Goal: Task Accomplishment & Management: Manage account settings

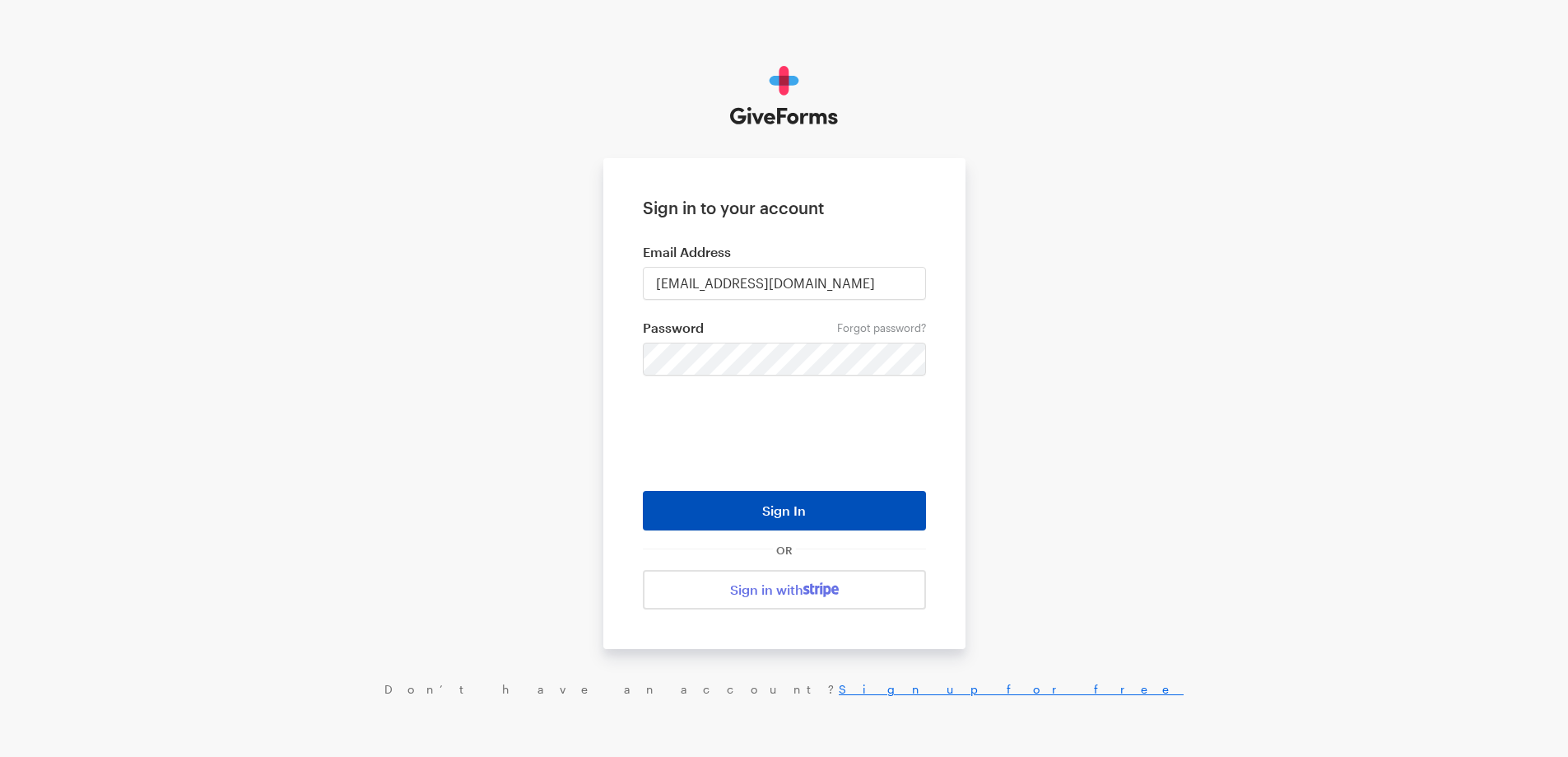
click at [803, 528] on button "Sign In" at bounding box center [784, 510] width 284 height 39
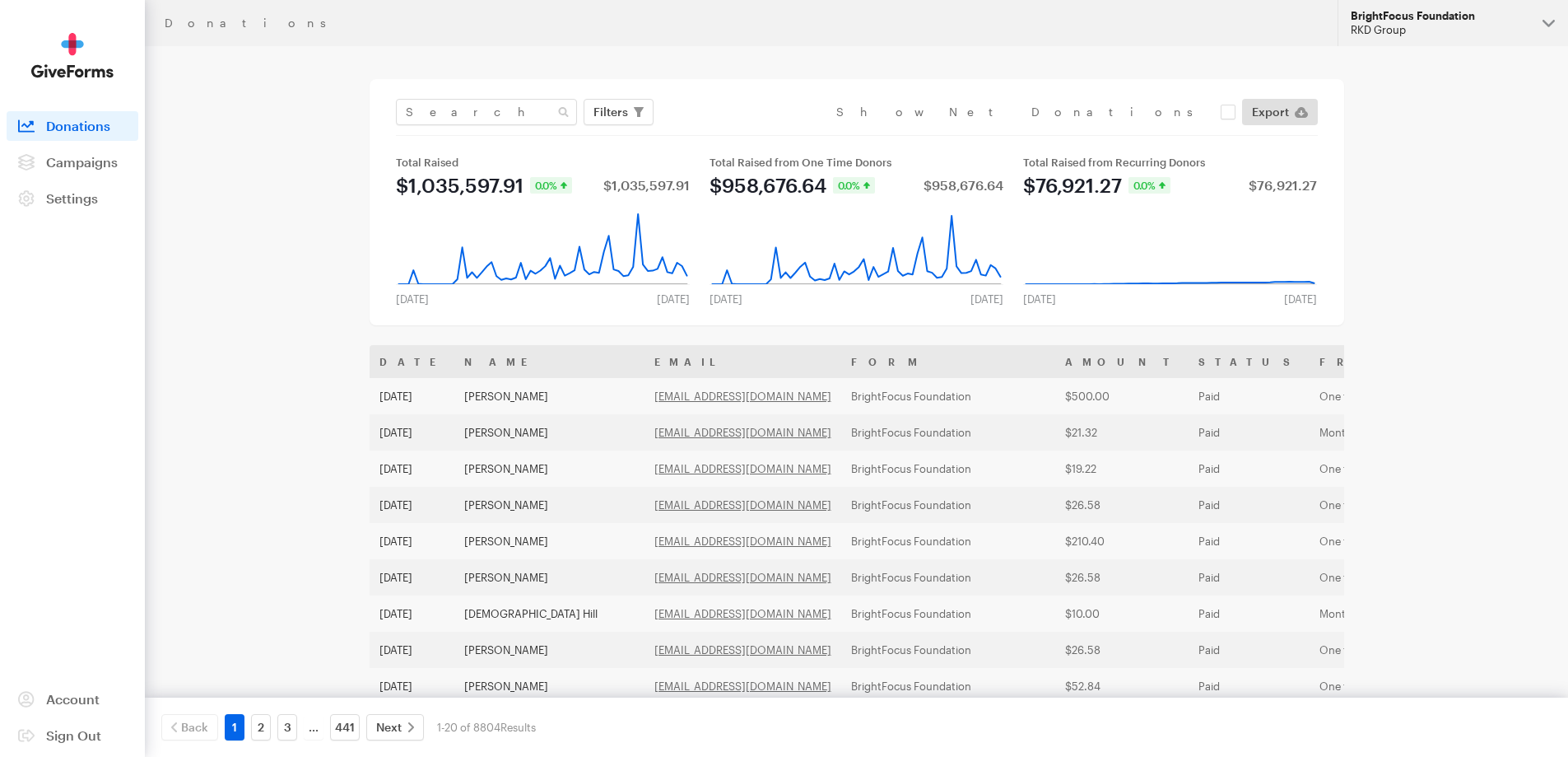
click at [1408, 36] on div "RKD Group" at bounding box center [1440, 29] width 179 height 14
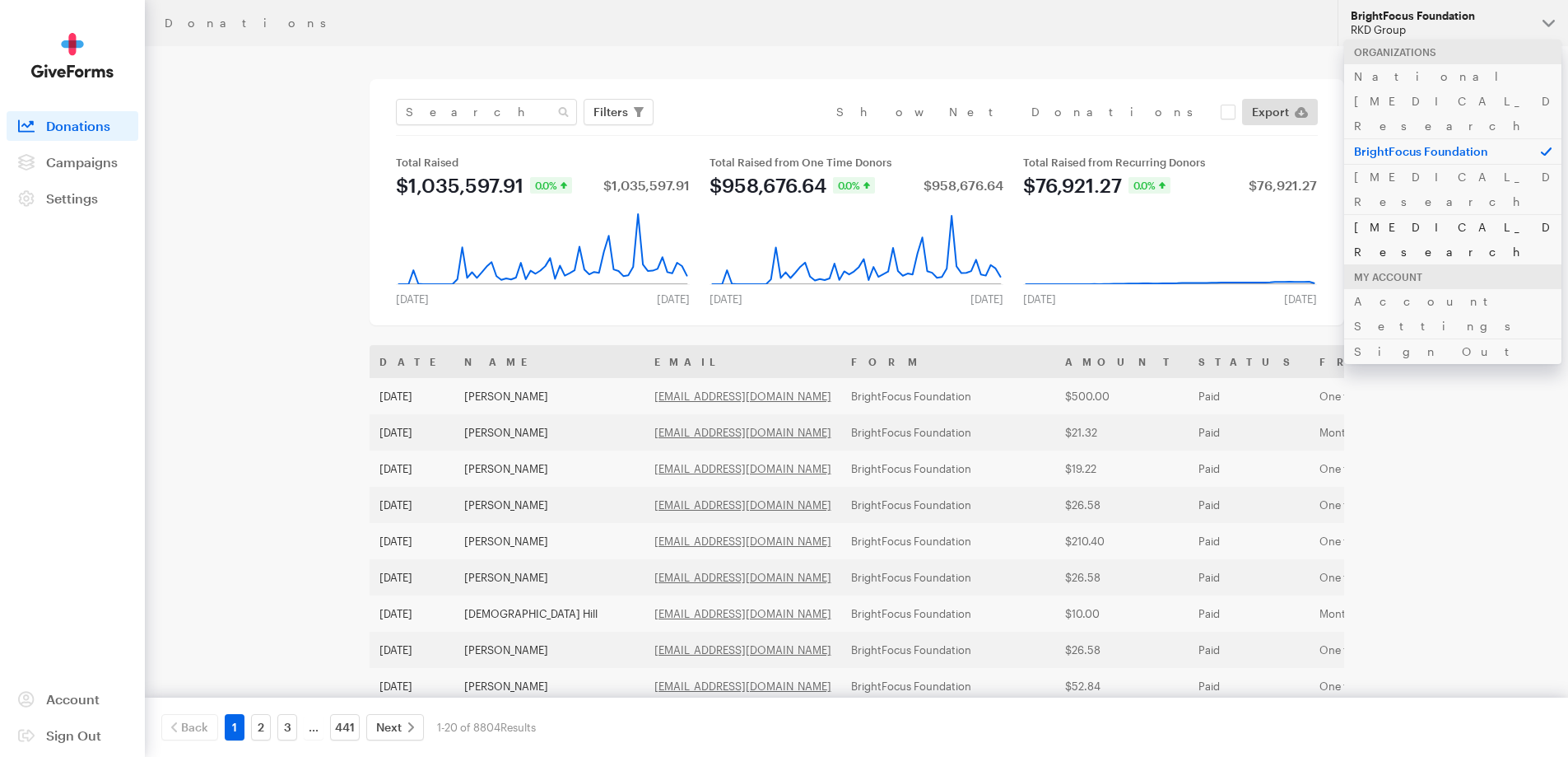
click at [1388, 214] on link "[MEDICAL_DATA] Research" at bounding box center [1453, 239] width 217 height 50
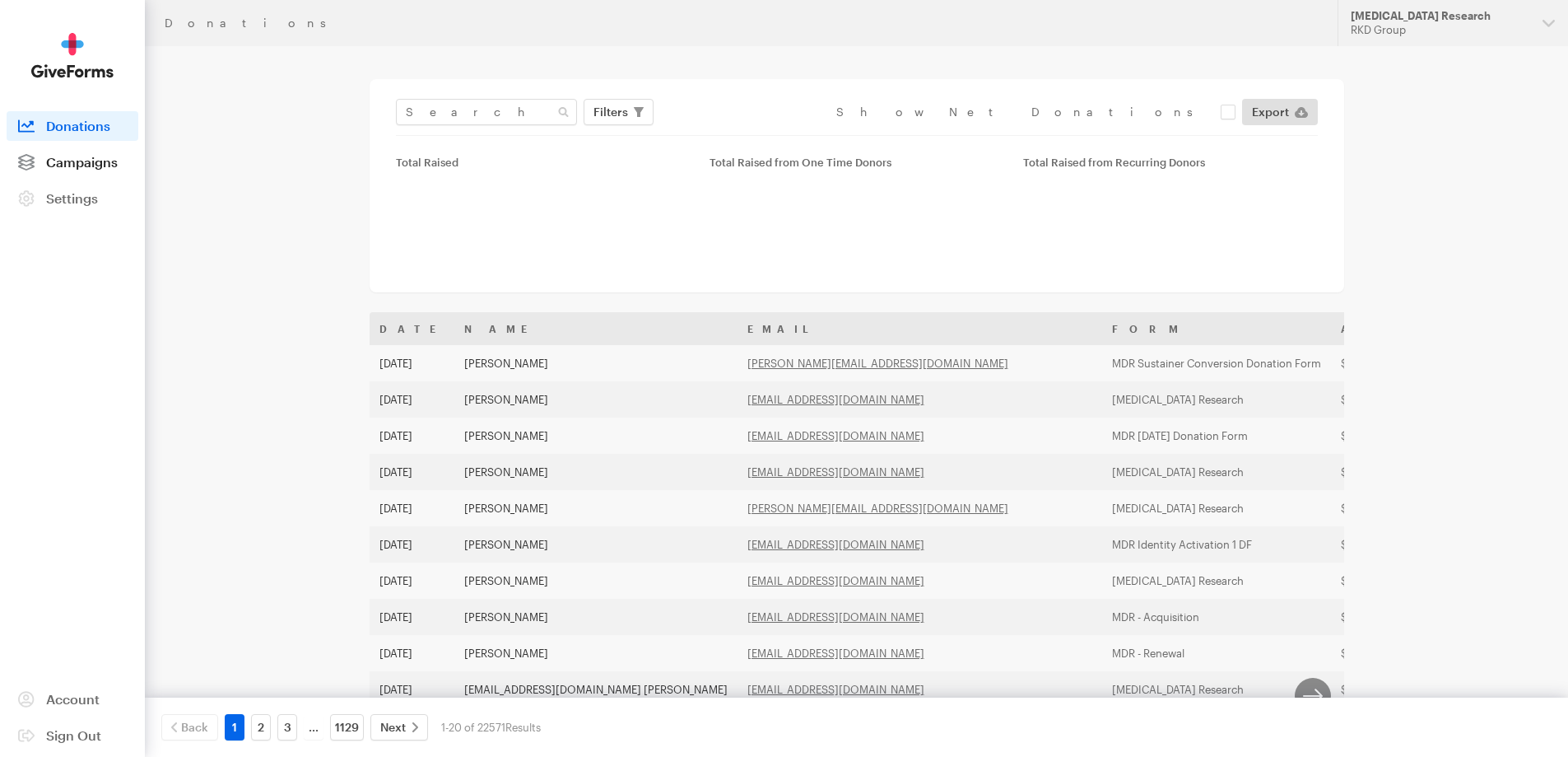
click at [105, 161] on span "Campaigns" at bounding box center [82, 161] width 72 height 16
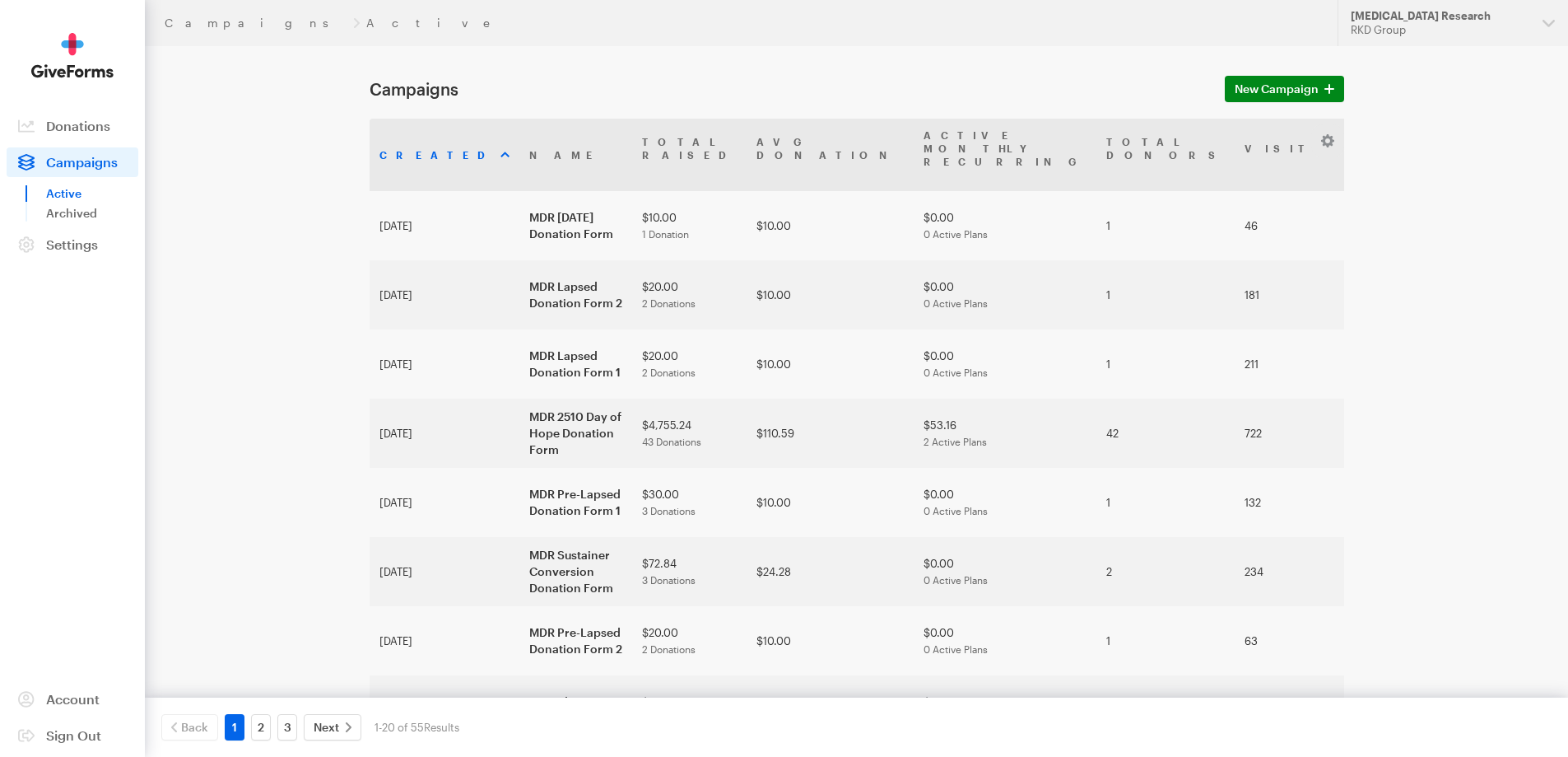
click at [93, 133] on link "Donations" at bounding box center [72, 126] width 131 height 30
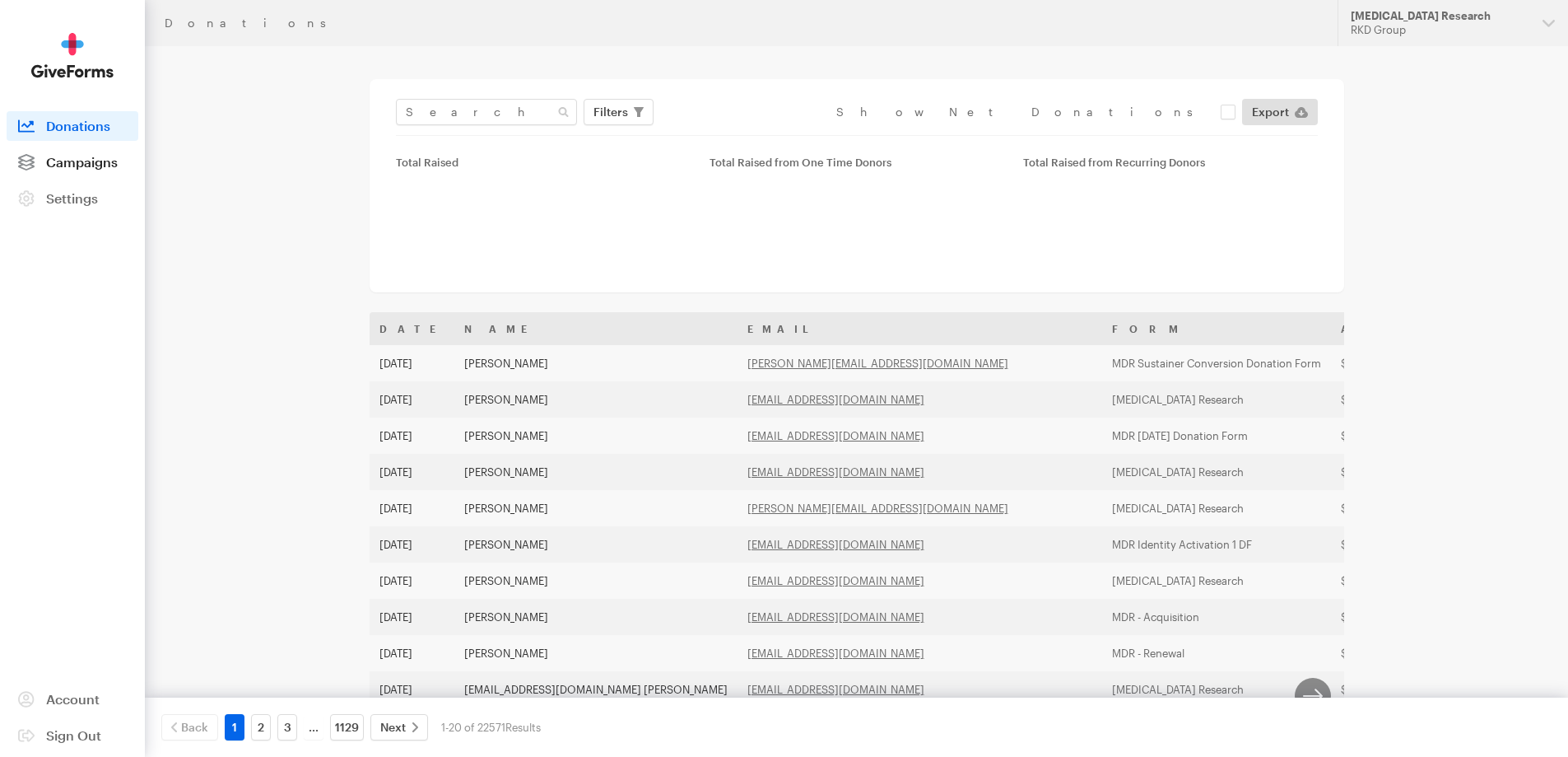
click at [80, 148] on link "Campaigns" at bounding box center [72, 162] width 131 height 30
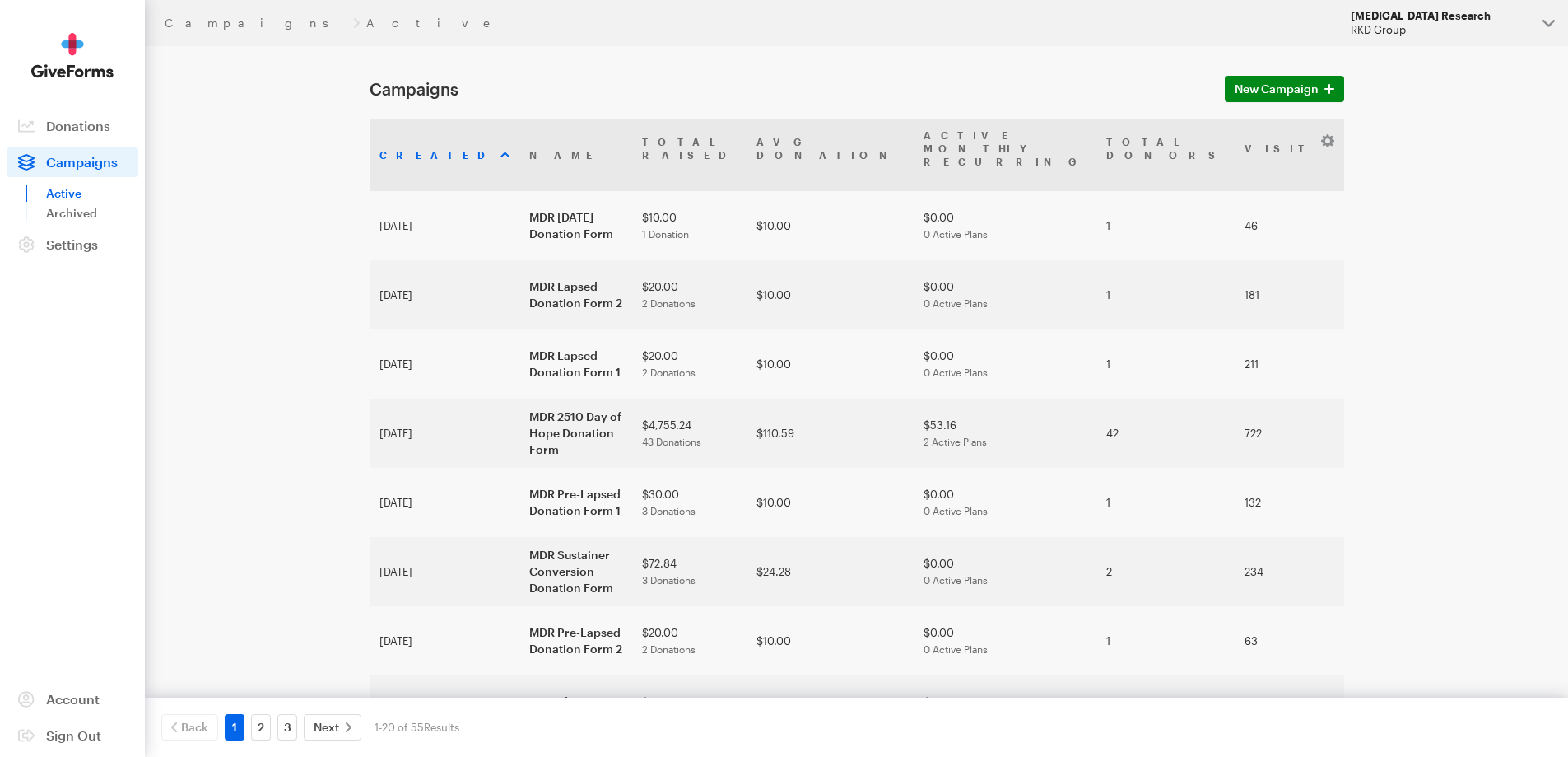
click at [1439, 25] on div "RKD Group" at bounding box center [1440, 29] width 179 height 14
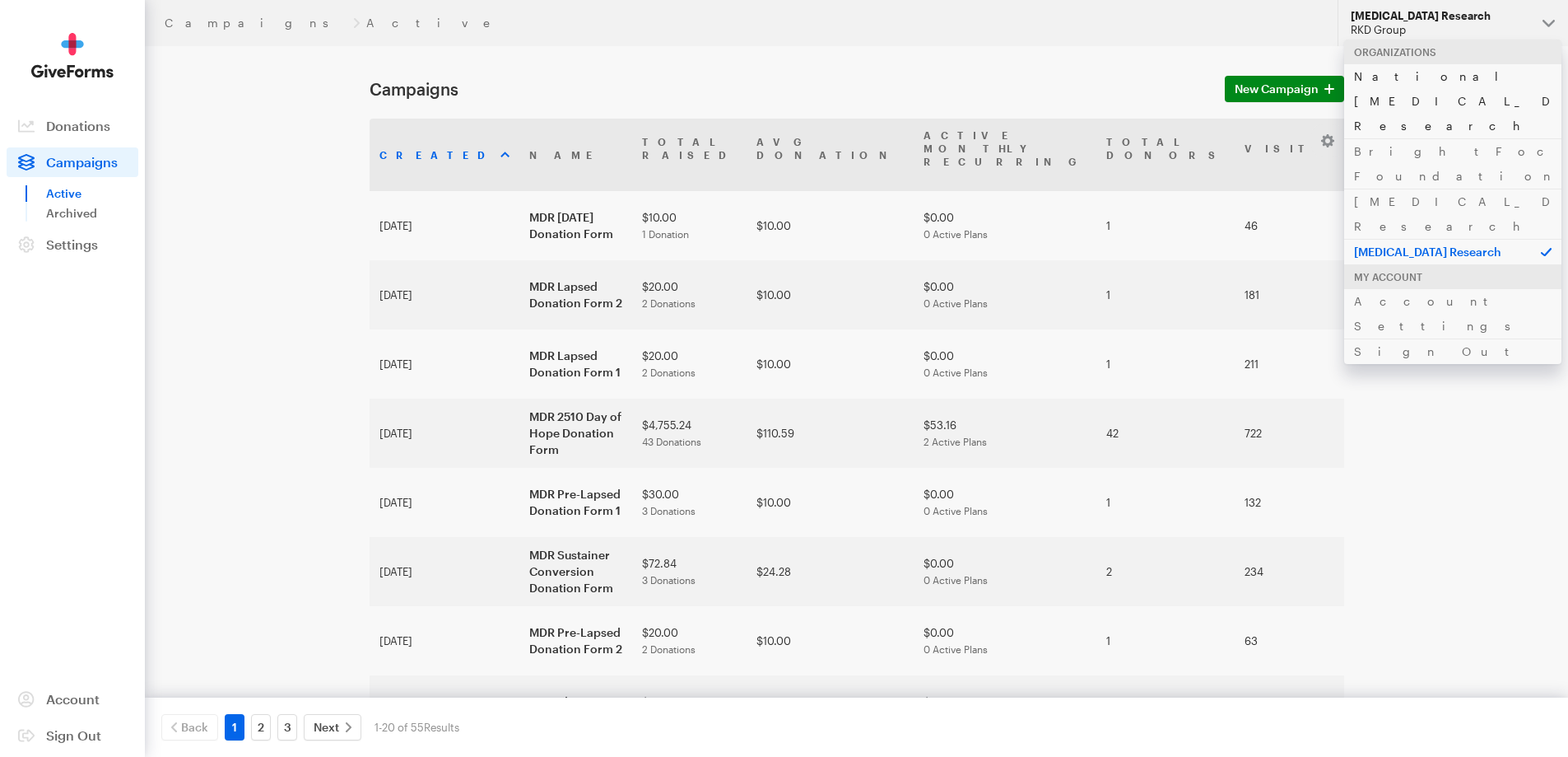
click at [1424, 82] on link "National [MEDICAL_DATA] Research" at bounding box center [1453, 101] width 217 height 75
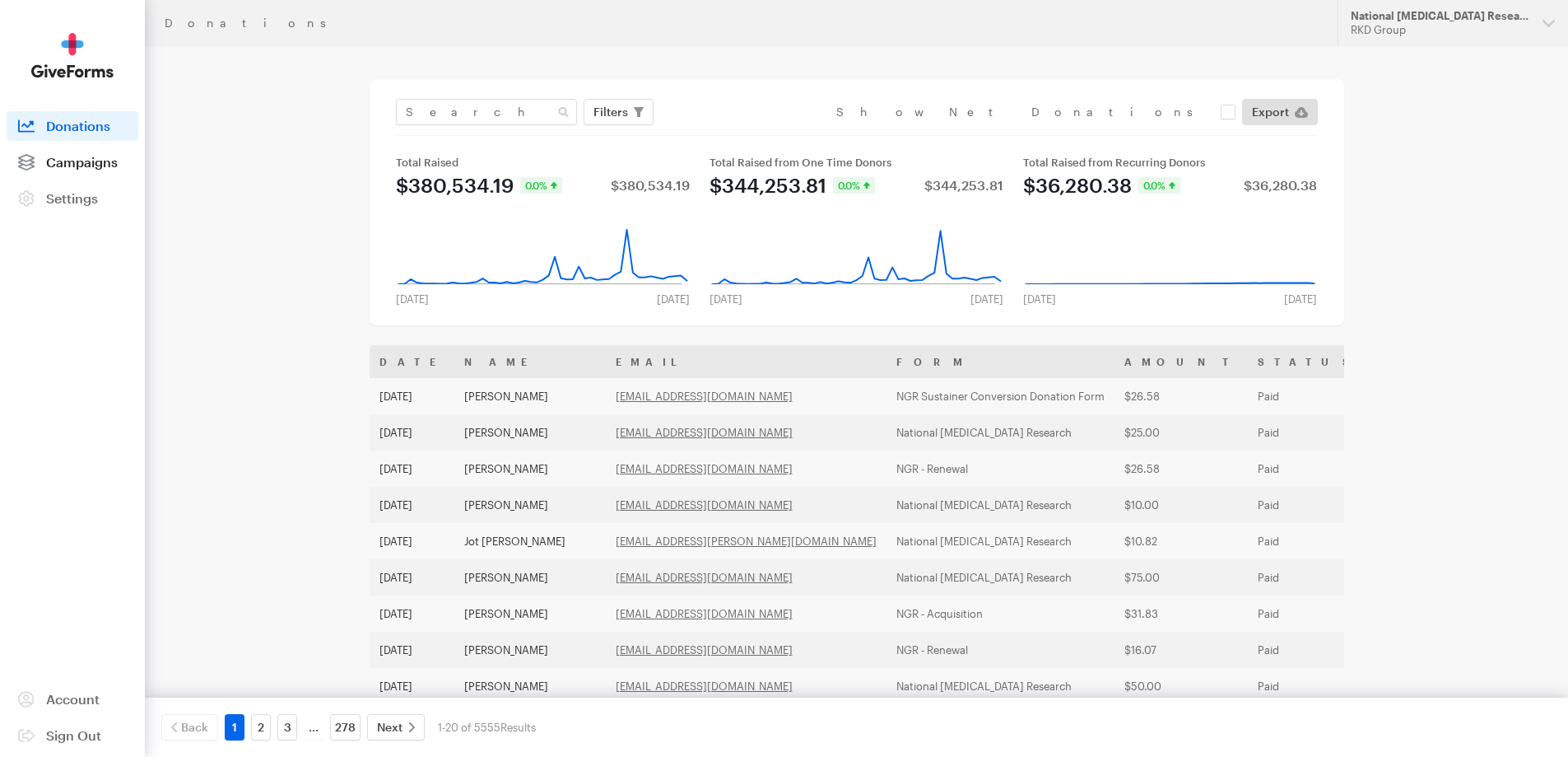
click at [81, 157] on span "Campaigns" at bounding box center [82, 161] width 72 height 16
